Goal: Information Seeking & Learning: Learn about a topic

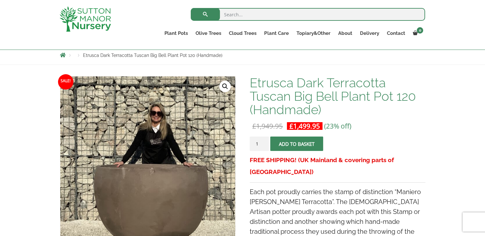
scroll to position [32, 0]
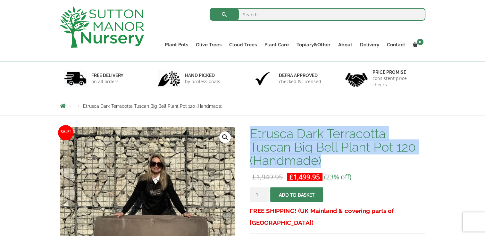
drag, startPoint x: 340, startPoint y: 157, endPoint x: 251, endPoint y: 138, distance: 90.5
click at [251, 138] on h1 "Etrusca Dark Terracotta Tuscan Big Bell Plant Pot 120 (Handmade)" at bounding box center [337, 147] width 175 height 40
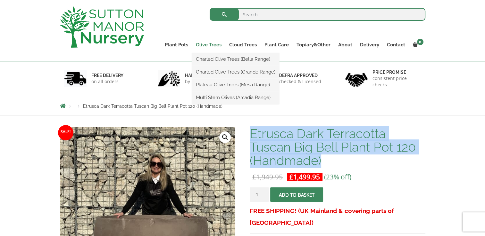
copy h1 "Etrusca Dark Terracotta Tuscan Big Bell Plant Pot 120 (Handmade)"
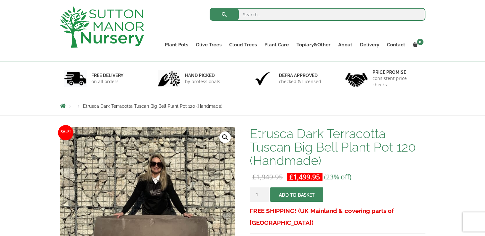
drag, startPoint x: 249, startPoint y: 8, endPoint x: 252, endPoint y: 14, distance: 6.9
click at [249, 8] on input "search" at bounding box center [318, 14] width 216 height 13
paste input "Etrusca Dark Terracotta Tuscan Big Bell Plant Pot 120 (Handmade)"
type input "Etrusca Dark Terracotta Tuscan Big Bell Plant Pot 120 (Handmade)"
click at [210, 8] on button "submit" at bounding box center [224, 14] width 29 height 13
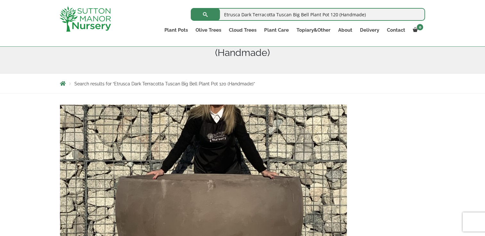
scroll to position [128, 0]
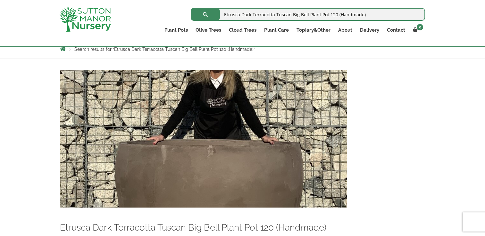
click at [155, 140] on img at bounding box center [203, 139] width 287 height 138
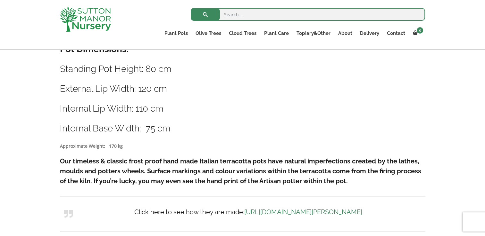
scroll to position [352, 0]
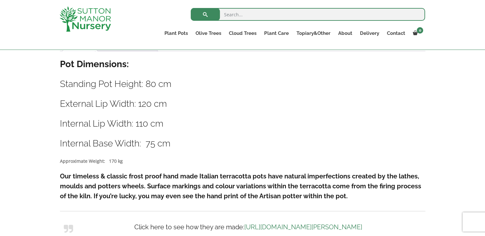
click at [191, 137] on div "Description Pot Dimensions: Standing Pot Height: 80 cm External Lip Width: 120 …" at bounding box center [242, 157] width 365 height 199
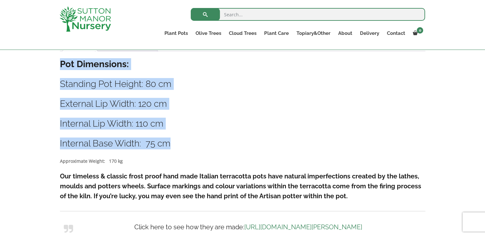
drag, startPoint x: 190, startPoint y: 144, endPoint x: 53, endPoint y: 72, distance: 154.8
click at [53, 72] on div "Sale! 🔍 Etrusca Dark Terracotta Tuscan Big Bell Plant Pot 120 (Handmade) £ 1,94…" at bounding box center [242, 126] width 485 height 684
copy div "Sale! 🔍 Etrusca Dark Terracotta Tuscan Big Bell Plant Pot 120 (Handmade) £ 1,94…"
click at [165, 129] on h3 "Internal Lip Width: 110 cm" at bounding box center [242, 124] width 365 height 12
drag, startPoint x: 193, startPoint y: 144, endPoint x: 54, endPoint y: 76, distance: 155.2
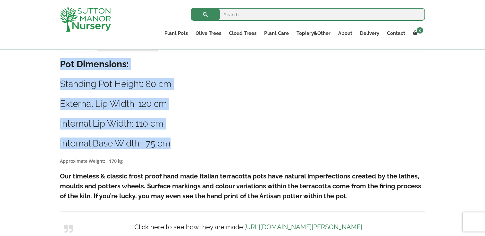
click at [54, 76] on div "Sale! 🔍 Etrusca Dark Terracotta Tuscan Big Bell Plant Pot 120 (Handmade) £ 1,94…" at bounding box center [242, 126] width 485 height 684
copy div "Sale! 🔍 Etrusca Dark Terracotta Tuscan Big Bell Plant Pot 120 (Handmade) £ 1,94…"
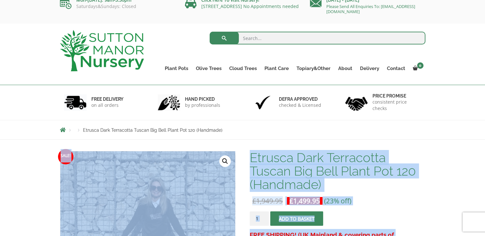
scroll to position [0, 0]
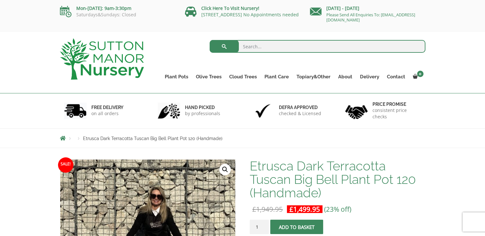
click at [339, 139] on nav "Products Etrusca Dark Terracotta Tuscan Big Bell Plant Pot 120 (Handmade)" at bounding box center [242, 138] width 365 height 5
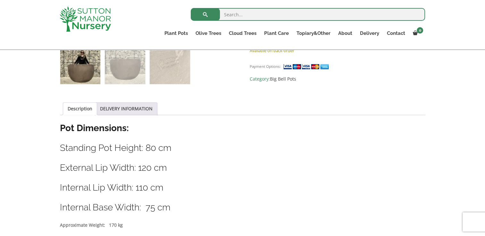
scroll to position [320, 0]
